Goal: Obtain resource: Download file/media

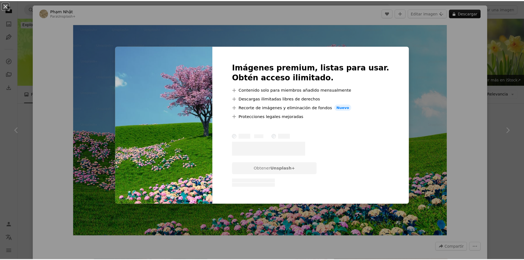
scroll to position [193, 0]
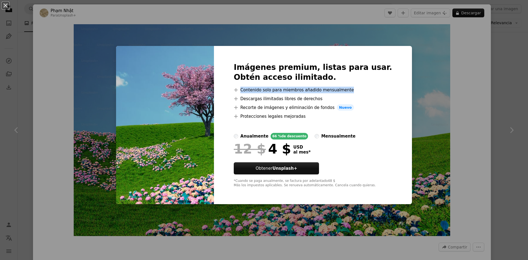
click at [430, 92] on div "An X shape Imágenes premium, listas para usar. Obtén acceso ilimitado. A plus s…" at bounding box center [264, 130] width 528 height 260
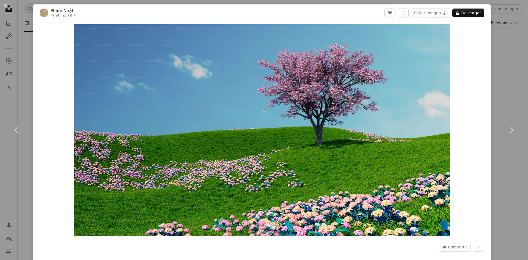
click at [509, 45] on div "An X shape Chevron left Chevron right [PERSON_NAME] Para Unsplash+ A heart A pl…" at bounding box center [264, 130] width 528 height 260
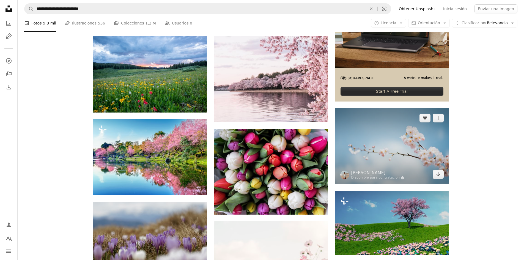
click at [447, 149] on img at bounding box center [392, 146] width 114 height 76
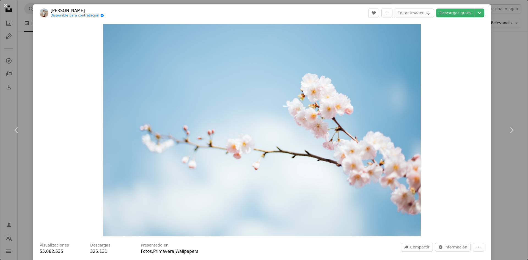
click at [504, 50] on div "An X shape Chevron left Chevron right [PERSON_NAME] Disponible para contratació…" at bounding box center [264, 130] width 528 height 260
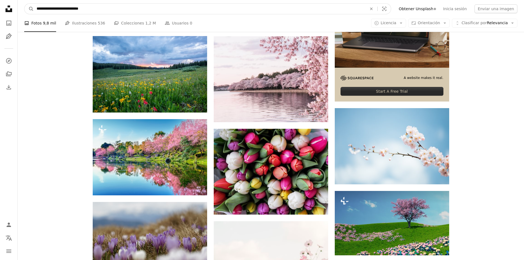
click at [113, 7] on input "**********" at bounding box center [199, 9] width 331 height 10
